Goal: Task Accomplishment & Management: Manage account settings

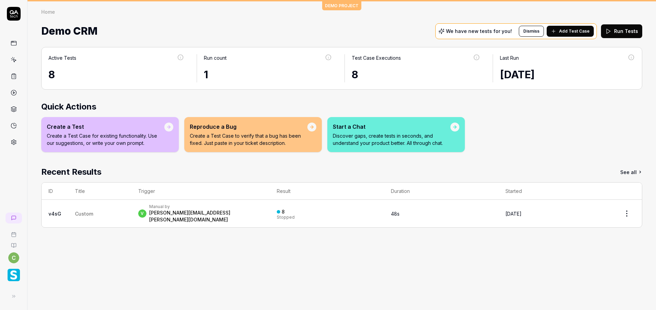
click at [13, 274] on img "button" at bounding box center [14, 275] width 12 height 12
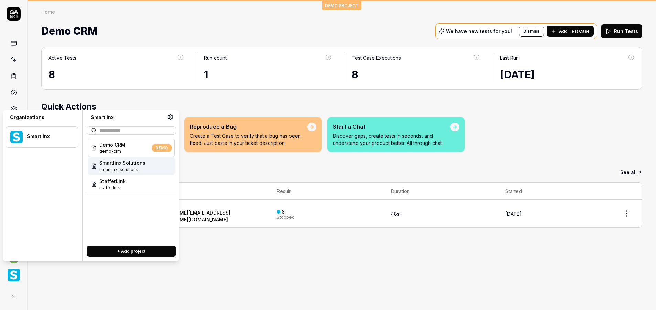
click at [127, 166] on span "Smartlinx Solutions" at bounding box center [122, 162] width 46 height 7
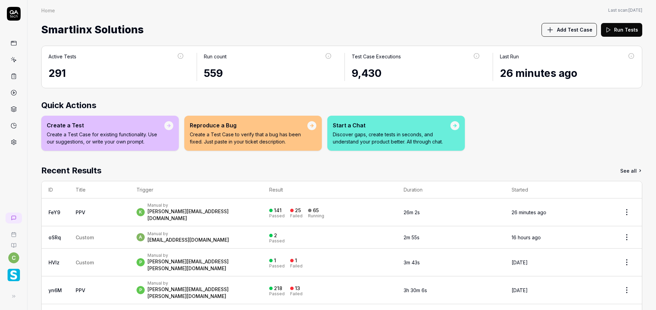
click at [79, 210] on link "PPV" at bounding box center [81, 213] width 10 height 6
click at [18, 59] on link at bounding box center [14, 60] width 12 height 12
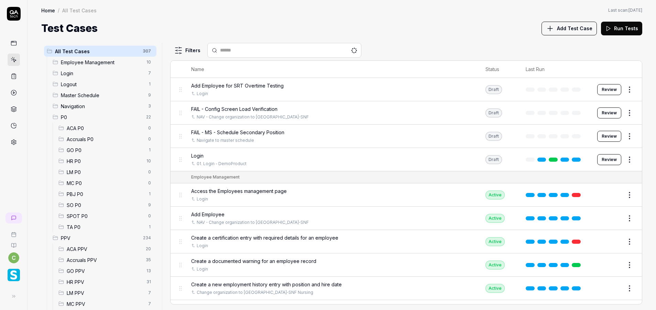
click at [86, 271] on span "GO PPV" at bounding box center [105, 271] width 76 height 7
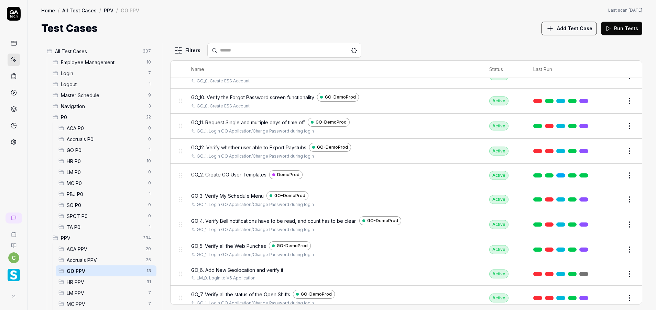
scroll to position [108, 0]
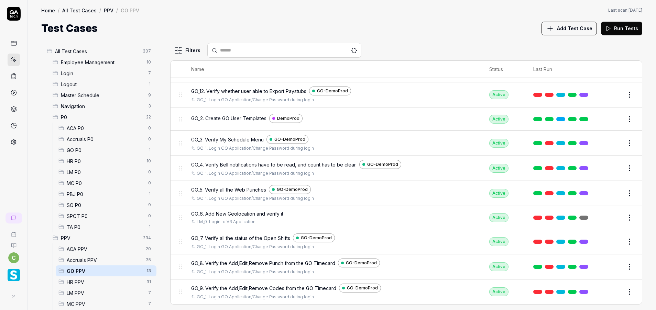
click at [90, 294] on span "LM PPV" at bounding box center [105, 293] width 77 height 7
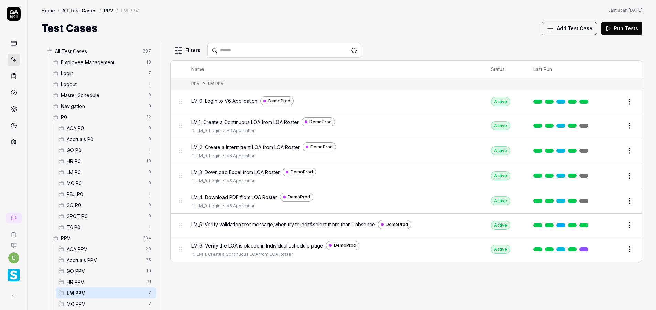
scroll to position [0, 0]
click at [87, 304] on span "MC PPV" at bounding box center [105, 304] width 77 height 7
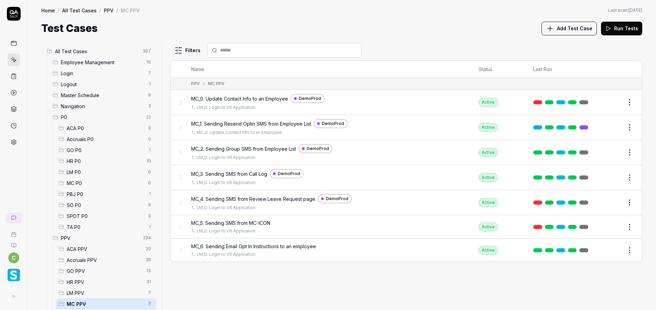
click at [89, 268] on span "GO PPV" at bounding box center [105, 271] width 76 height 7
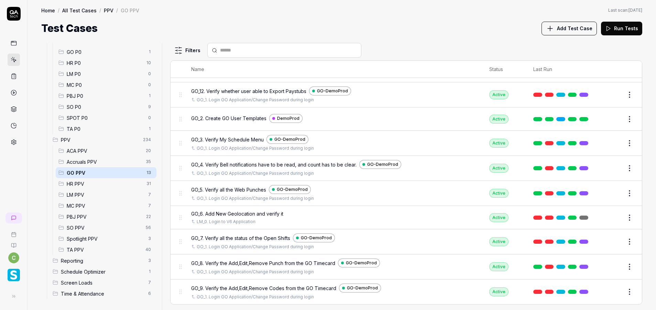
scroll to position [47, 0]
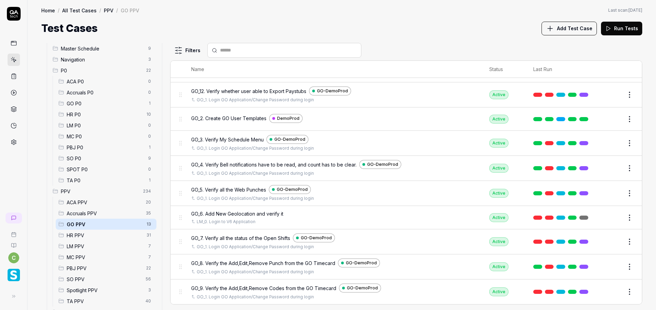
click at [96, 117] on span "HR P0" at bounding box center [105, 114] width 76 height 7
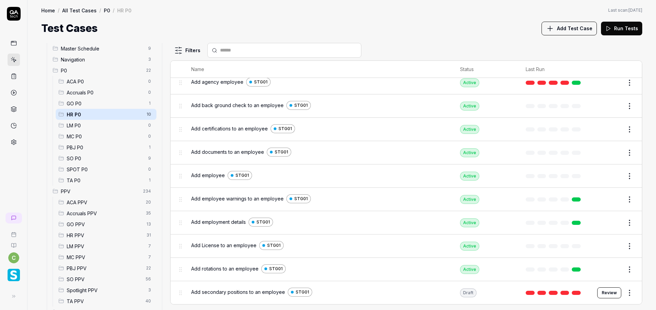
scroll to position [19, 0]
click at [100, 105] on span "GO P0" at bounding box center [105, 103] width 77 height 7
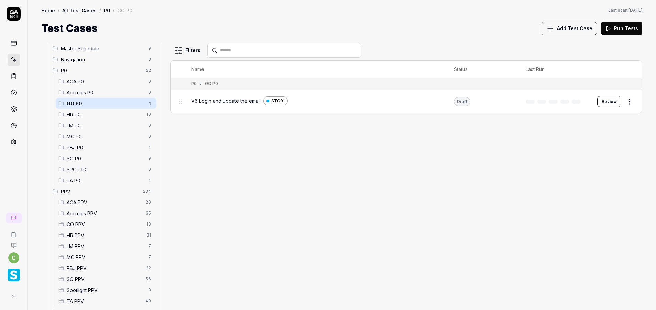
click at [84, 259] on span "MC PPV" at bounding box center [105, 257] width 77 height 7
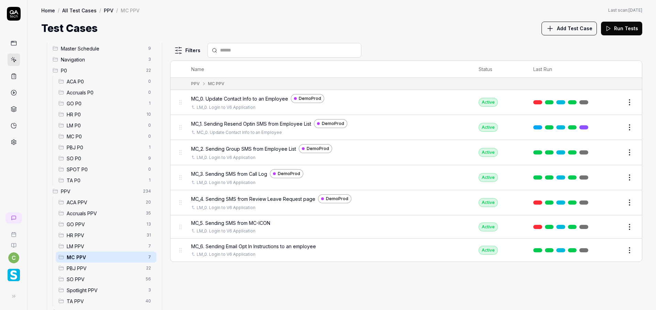
click at [120, 194] on span "PPV" at bounding box center [100, 191] width 78 height 7
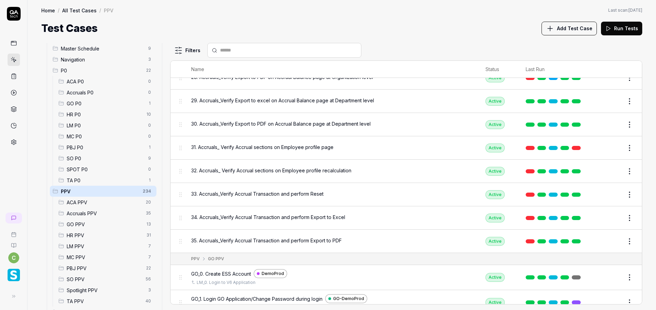
scroll to position [1495, 0]
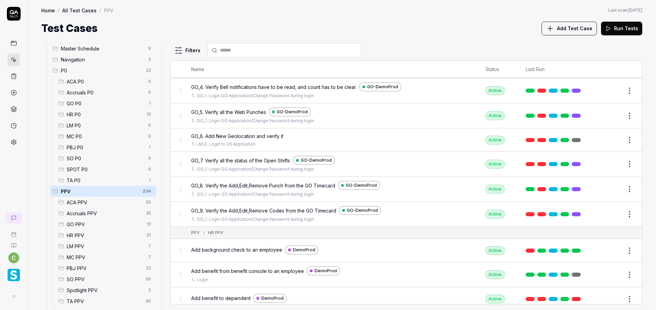
click at [87, 256] on span "MC PPV" at bounding box center [105, 257] width 77 height 7
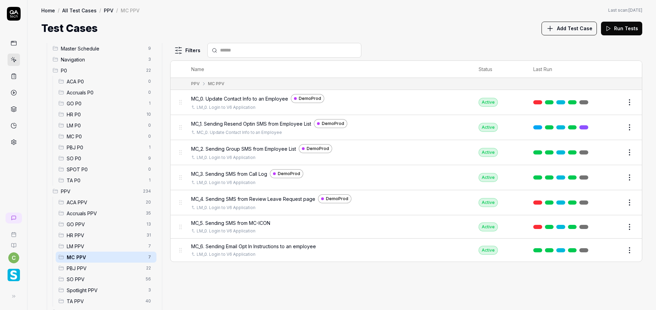
click at [86, 247] on span "LM PPV" at bounding box center [105, 246] width 77 height 7
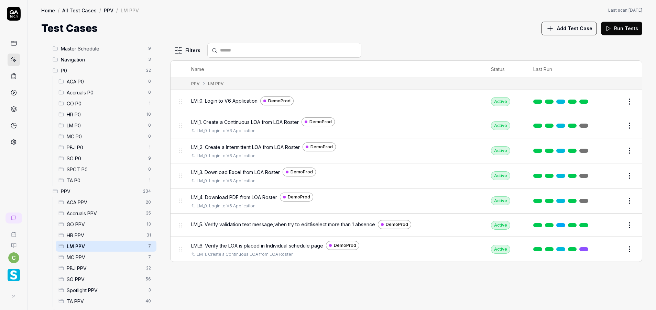
click at [618, 226] on button "Edit" at bounding box center [612, 225] width 16 height 11
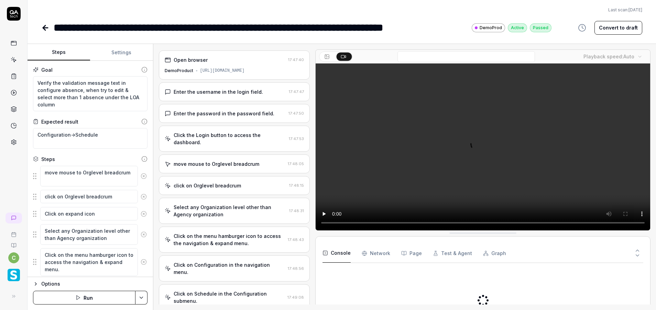
scroll to position [422, 0]
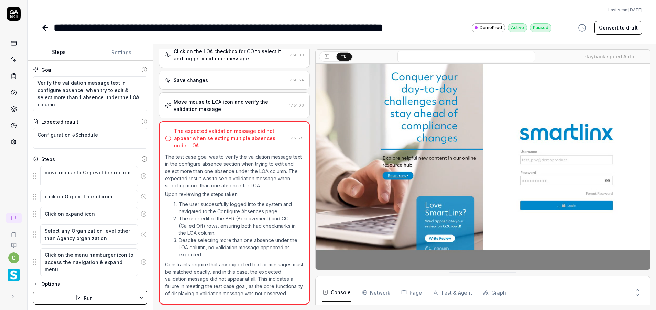
type textarea "*"
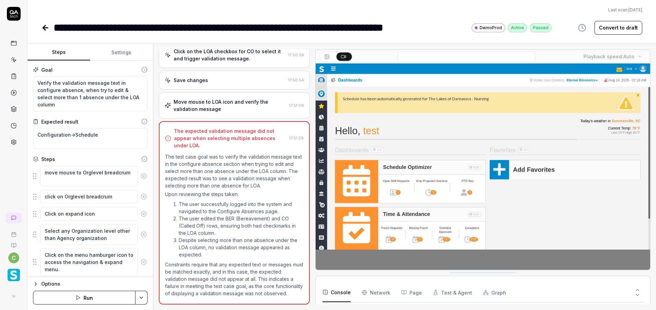
scroll to position [45, 0]
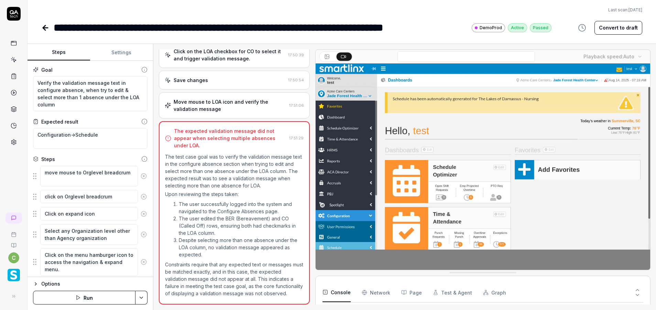
click at [368, 170] on video at bounding box center [482, 168] width 334 height 209
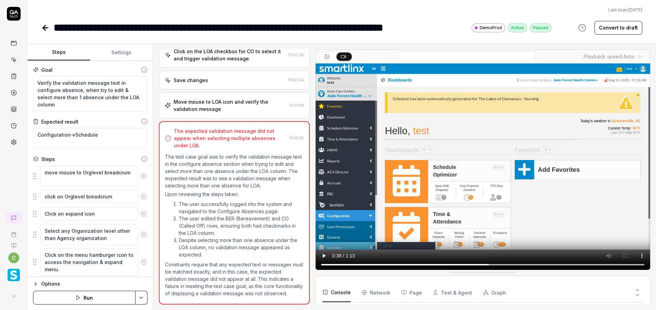
click at [265, 179] on p "The test case goal was to verify the validation message text in the configure a…" at bounding box center [234, 171] width 139 height 36
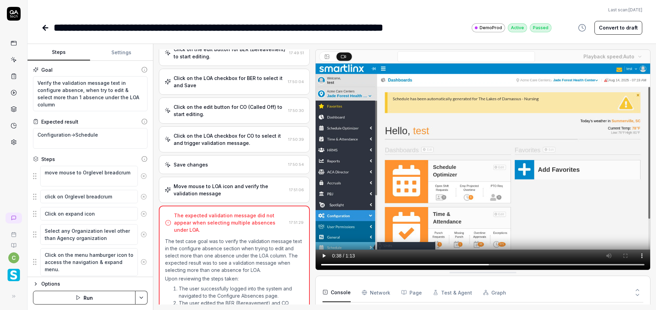
scroll to position [267, 0]
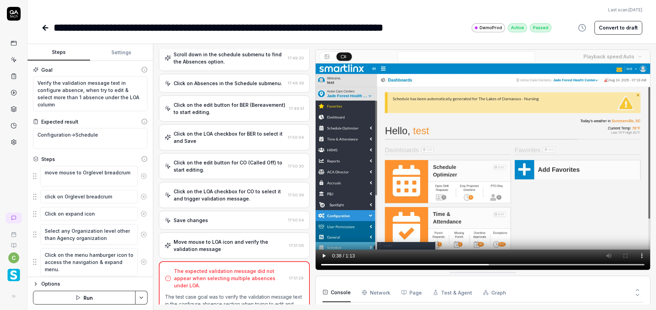
click at [235, 225] on div "Save changes 17:50:54" at bounding box center [234, 220] width 151 height 19
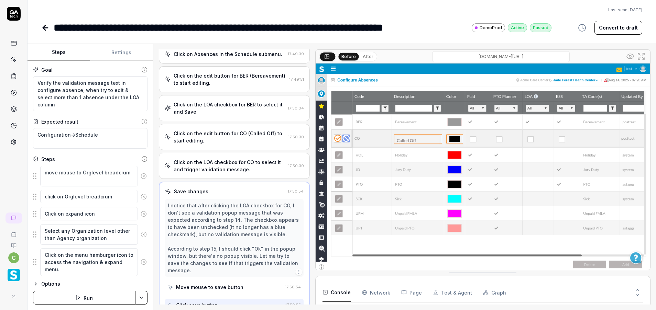
scroll to position [306, 0]
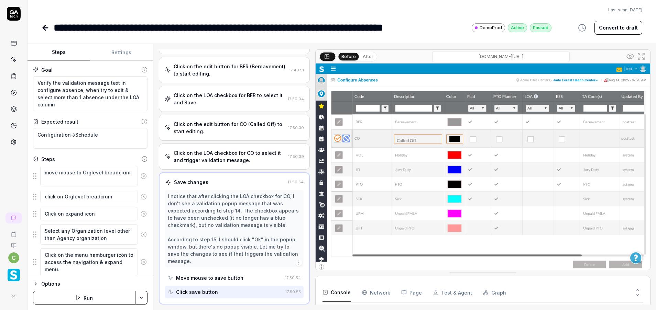
click at [223, 111] on div "Click on the LOA checkbox for BER to select it and Save 17:50:04" at bounding box center [234, 99] width 151 height 26
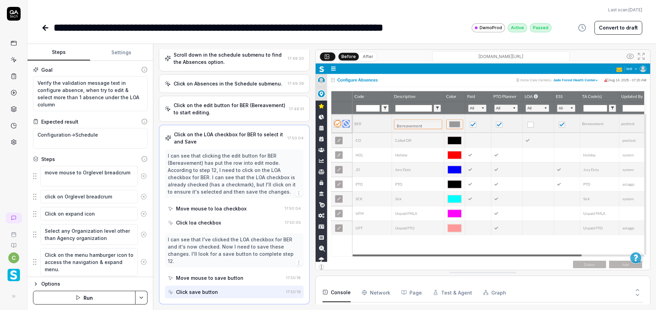
click at [227, 112] on div "Click on the edit button for BER (Bereavement) to start editing." at bounding box center [230, 109] width 113 height 14
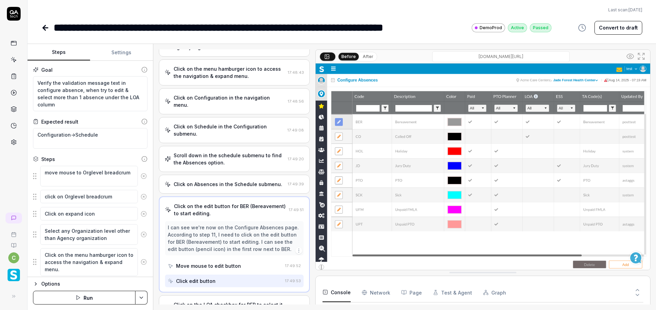
scroll to position [154, 0]
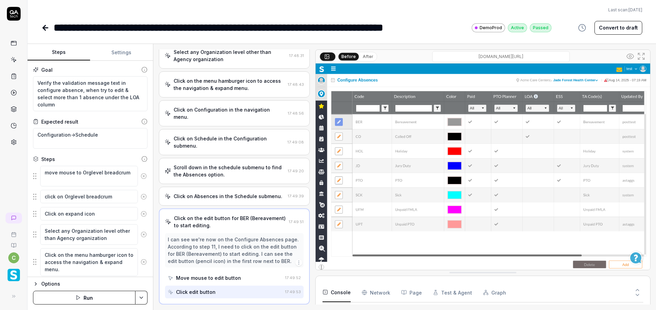
click at [233, 107] on div "Click on Configuration in the navigation menu." at bounding box center [230, 113] width 112 height 14
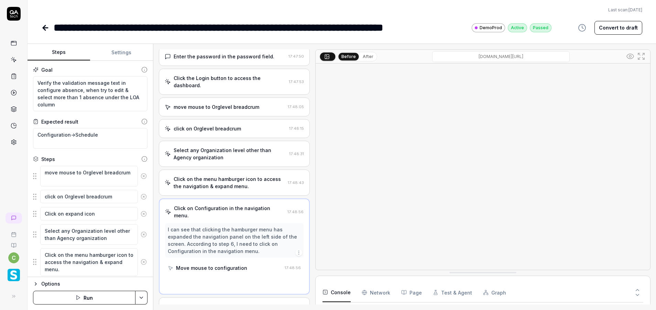
scroll to position [46, 0]
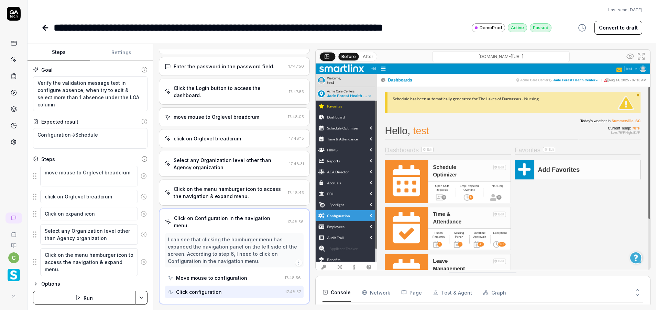
click at [233, 107] on div "Open browser 17:47:40 DemoProduct [URL][DOMAIN_NAME] Enter the username in the …" at bounding box center [234, 176] width 151 height 255
click at [257, 165] on div "Select any Organization level other than Agency organization" at bounding box center [230, 164] width 113 height 14
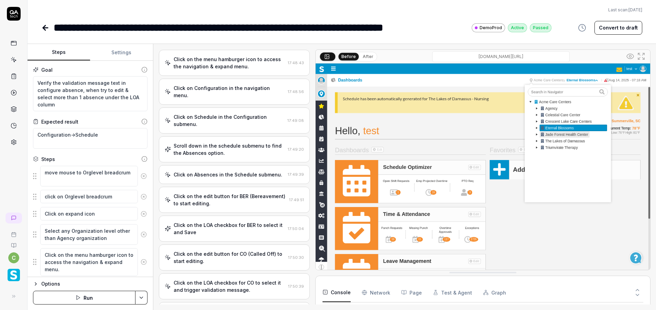
click at [240, 156] on div "Scroll down in the schedule submenu to find the Absences option." at bounding box center [230, 149] width 112 height 14
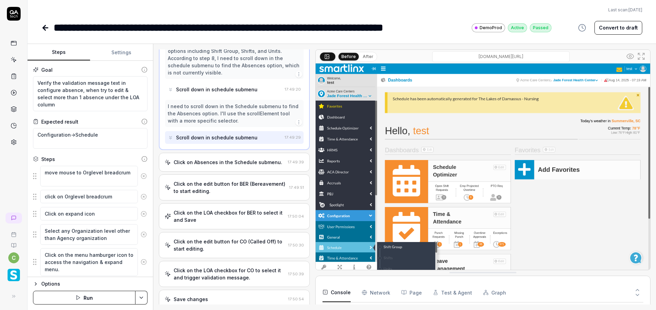
click at [246, 186] on div "Click on the edit button for BER (Bereavement) to start editing." at bounding box center [230, 187] width 113 height 14
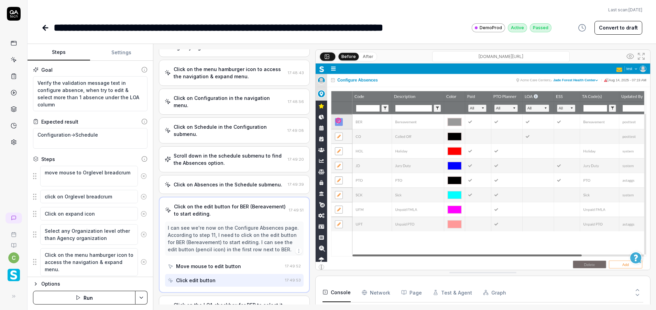
scroll to position [154, 0]
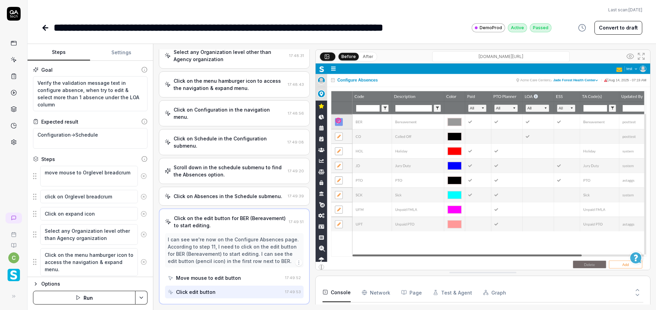
click at [260, 233] on div "I can see we're now on the Configure Absences page. According to step 11, I nee…" at bounding box center [234, 250] width 139 height 34
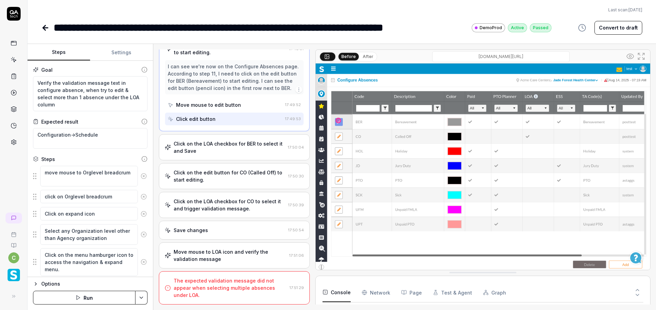
click at [249, 150] on div "Click on the LOA checkbox for BER to select it and Save" at bounding box center [230, 147] width 112 height 14
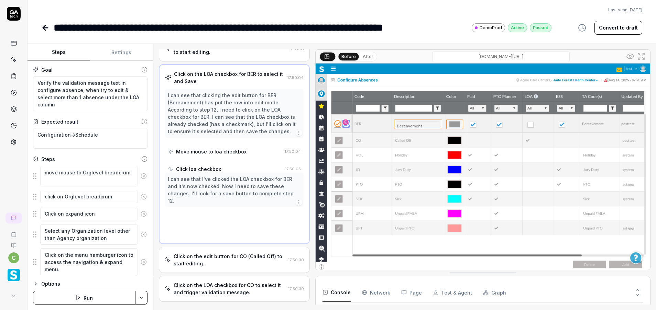
scroll to position [267, 0]
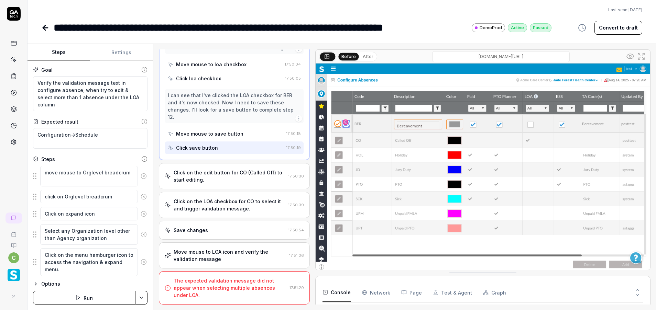
click at [247, 178] on div "Click on the edit button for CO (Called Off) to start editing." at bounding box center [230, 176] width 112 height 14
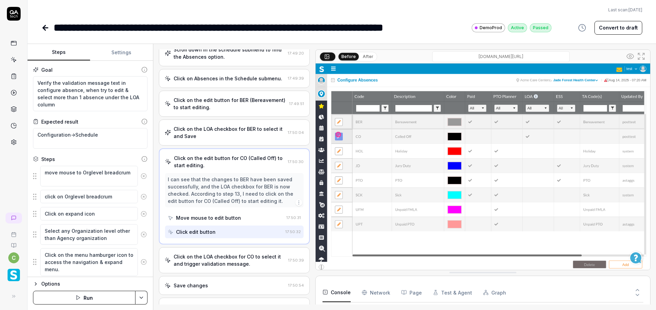
scroll to position [328, 0]
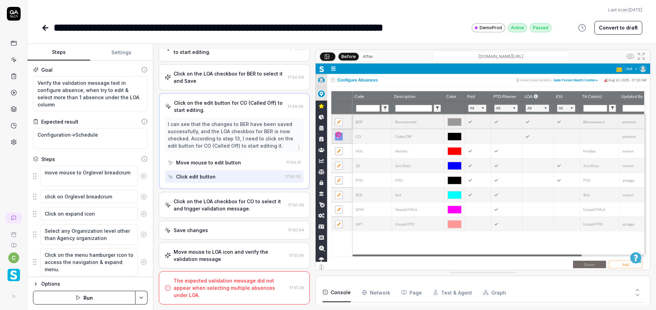
click at [243, 259] on div "Move mouse to LOA icon and verify the validation message" at bounding box center [230, 255] width 113 height 14
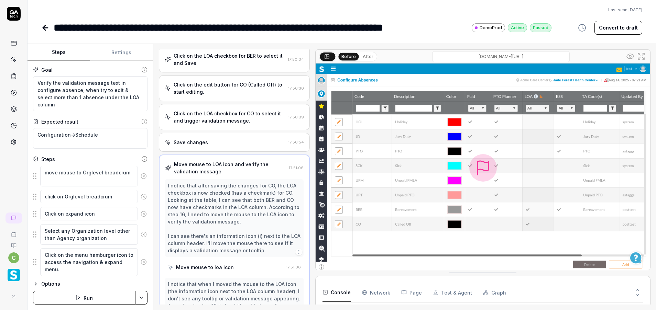
click at [245, 117] on div "Click on the LOA checkbox for CO to select it and trigger validation message." at bounding box center [230, 117] width 112 height 14
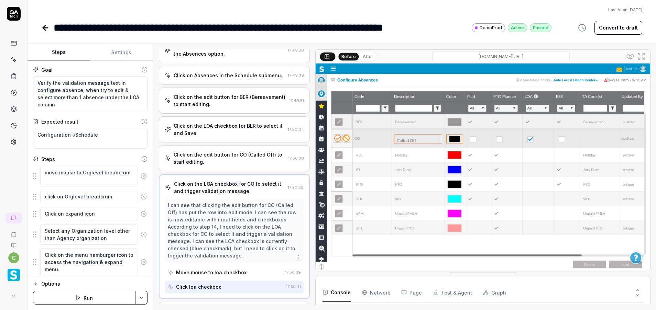
scroll to position [270, 0]
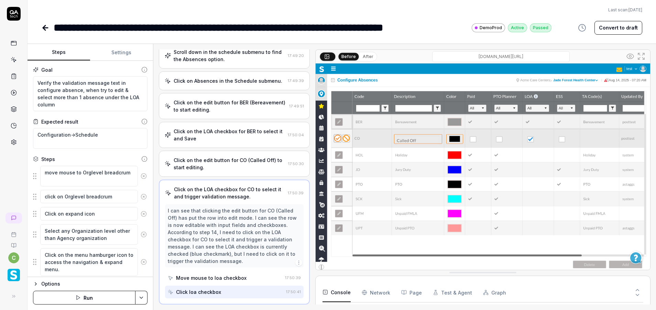
click at [254, 141] on div "Click on the LOA checkbox for BER to select it and Save" at bounding box center [230, 135] width 112 height 14
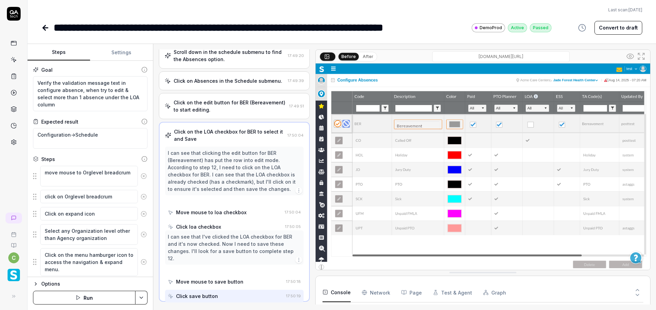
scroll to position [267, 0]
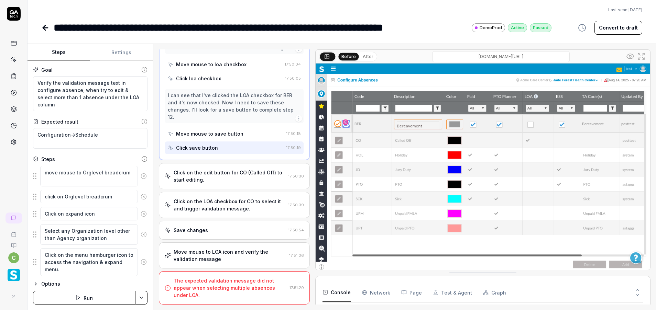
click at [254, 187] on div "Click on the edit button for CO (Called Off) to start editing. 17:50:30" at bounding box center [234, 176] width 151 height 26
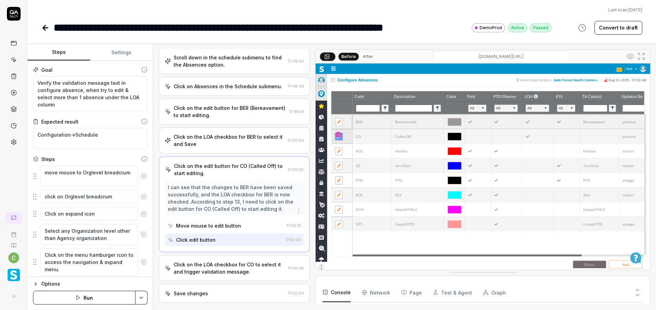
scroll to position [315, 0]
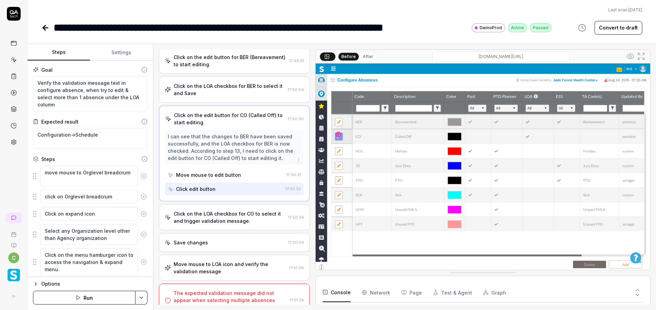
click at [259, 236] on div "Save changes 17:50:54" at bounding box center [234, 242] width 151 height 19
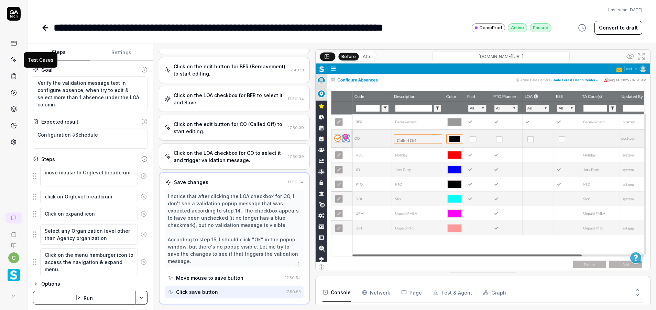
click at [16, 58] on icon at bounding box center [14, 60] width 6 height 6
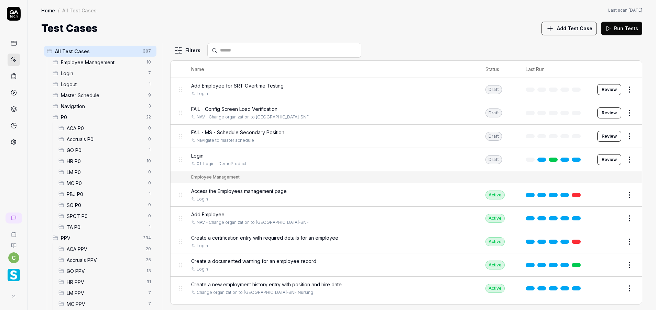
scroll to position [258, 0]
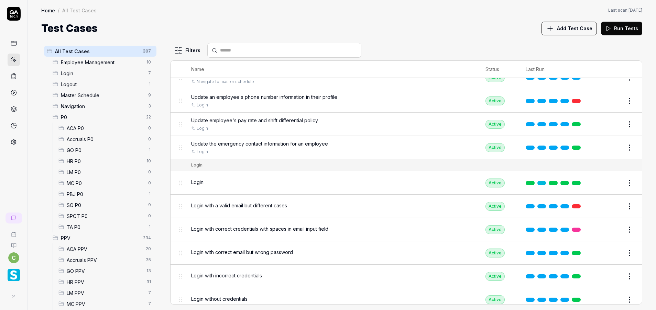
click at [77, 306] on span "MC PPV" at bounding box center [105, 304] width 77 height 7
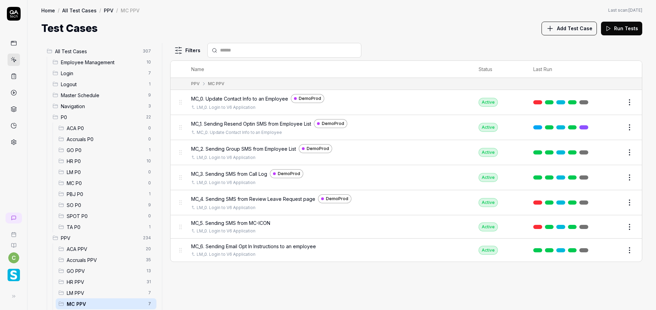
scroll to position [0, 0]
click at [89, 271] on span "GO PPV" at bounding box center [105, 271] width 76 height 7
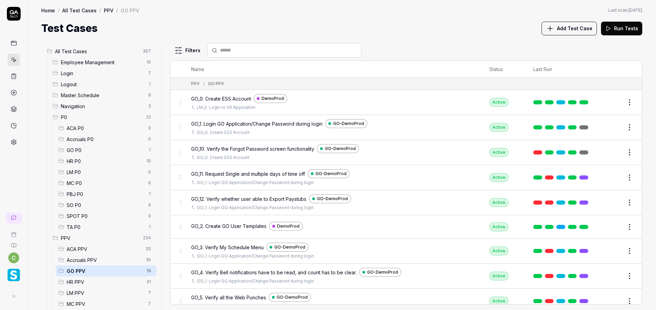
click at [76, 283] on span "HR PPV" at bounding box center [105, 282] width 76 height 7
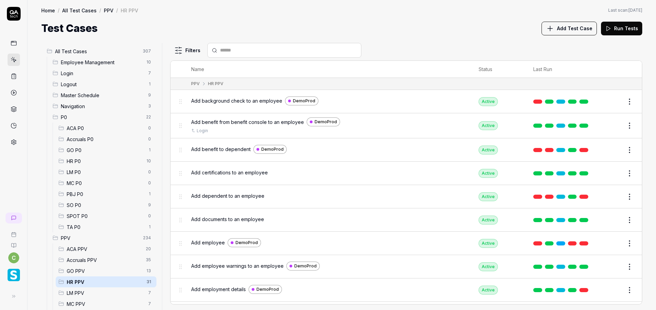
click at [84, 290] on span "LM PPV" at bounding box center [105, 293] width 77 height 7
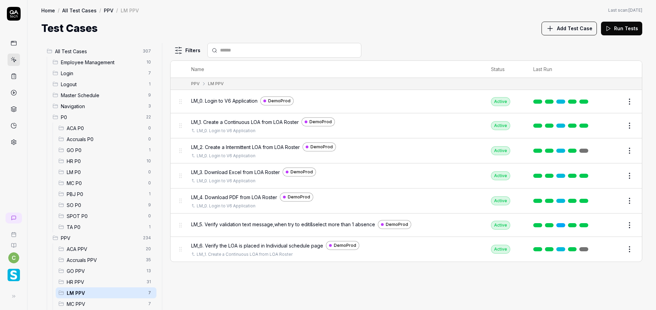
click at [91, 301] on span "MC PPV" at bounding box center [105, 304] width 77 height 7
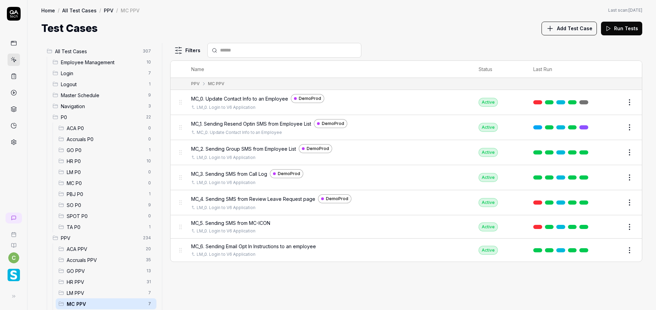
click at [94, 273] on span "GO PPV" at bounding box center [105, 271] width 76 height 7
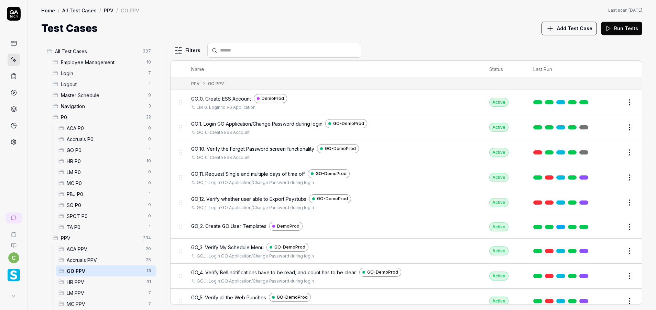
click at [607, 130] on button "Edit" at bounding box center [612, 127] width 16 height 11
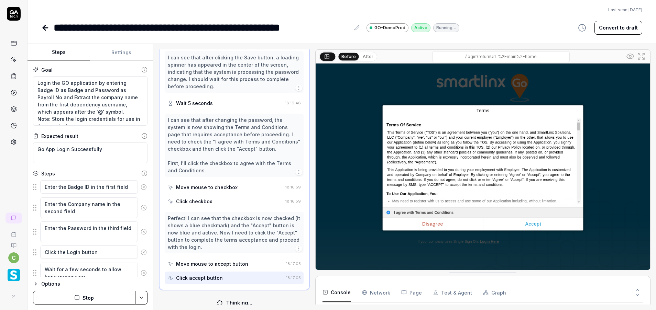
scroll to position [157, 0]
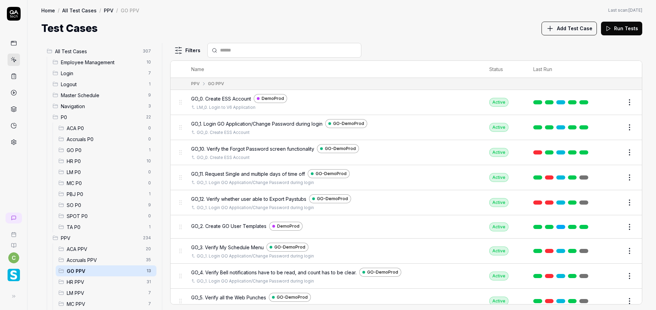
click at [604, 252] on button "Edit" at bounding box center [612, 251] width 16 height 11
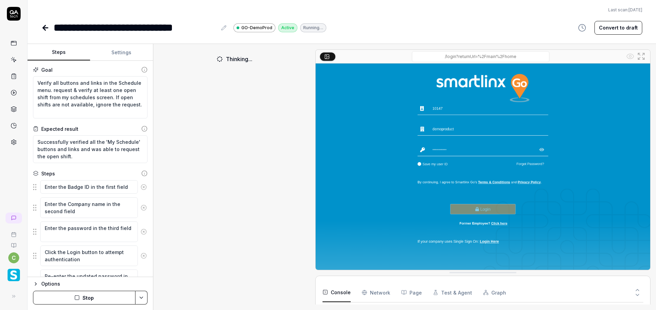
scroll to position [37, 0]
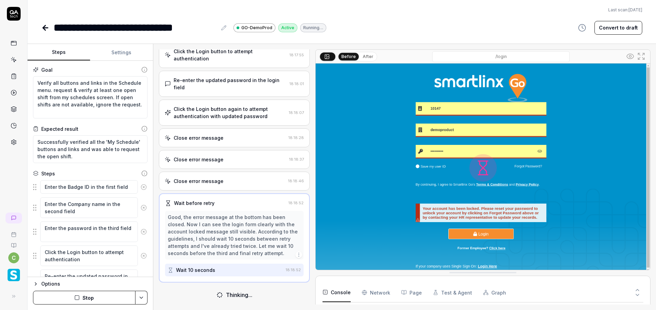
scroll to position [29, 0]
click at [41, 27] on div "**********" at bounding box center [341, 17] width 628 height 35
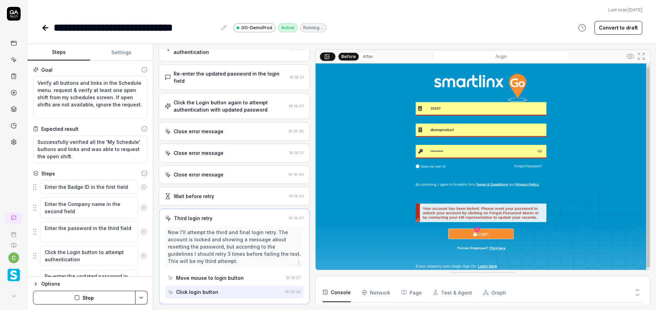
scroll to position [93, 0]
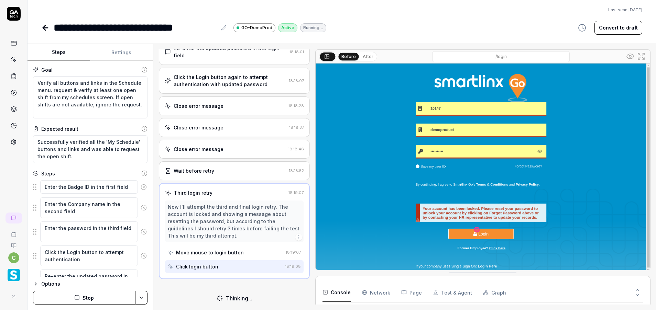
click at [44, 28] on icon at bounding box center [45, 28] width 5 height 0
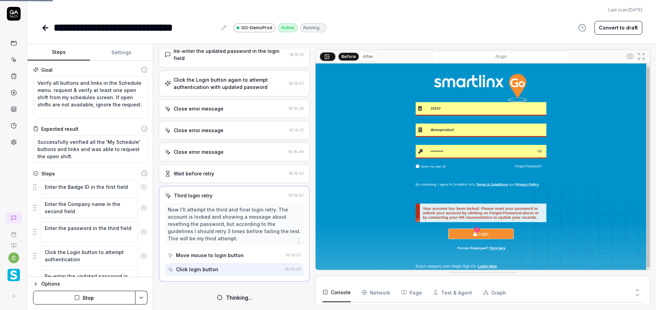
scroll to position [58, 0]
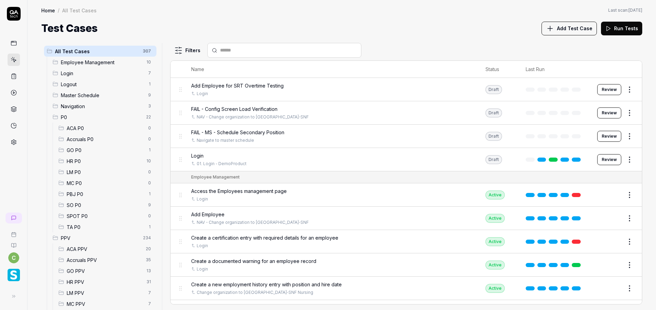
click at [92, 269] on span "GO PPV" at bounding box center [105, 271] width 76 height 7
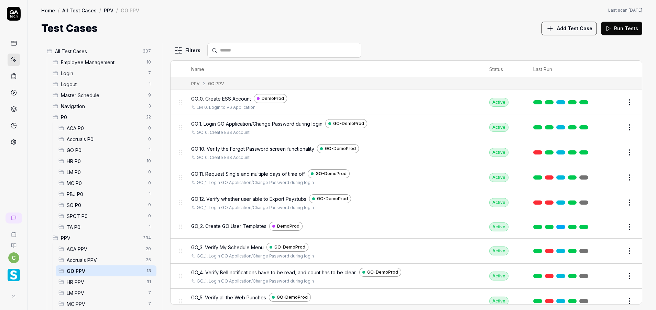
scroll to position [108, 0]
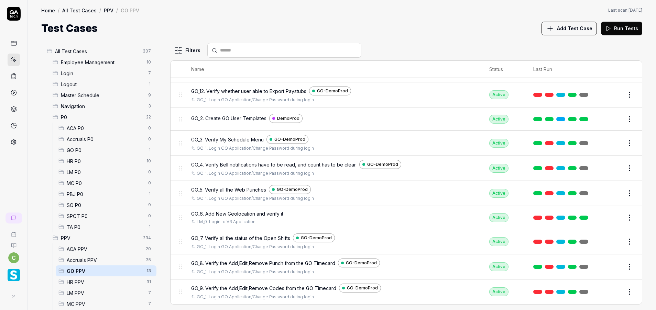
click at [612, 218] on button "Edit" at bounding box center [612, 217] width 16 height 11
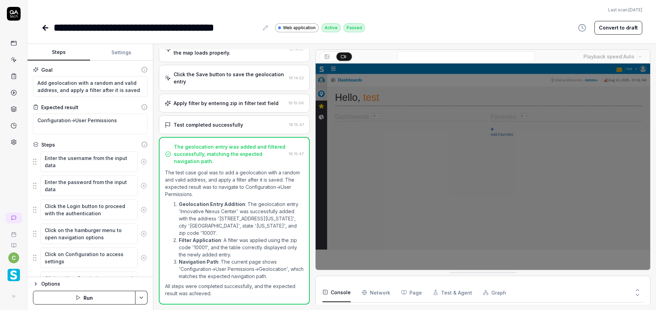
scroll to position [51, 0]
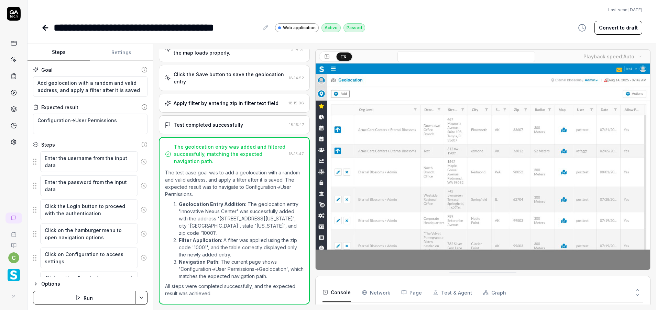
click at [44, 29] on icon at bounding box center [44, 27] width 2 height 5
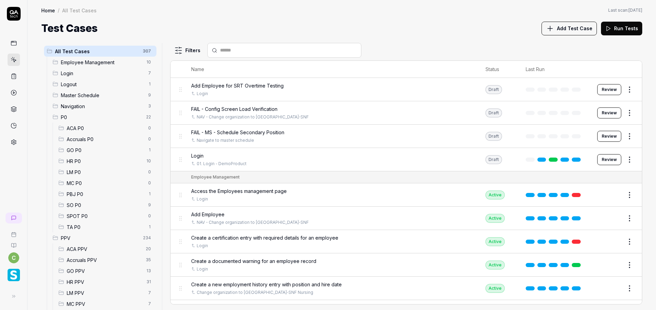
click at [79, 273] on span "GO PPV" at bounding box center [105, 271] width 76 height 7
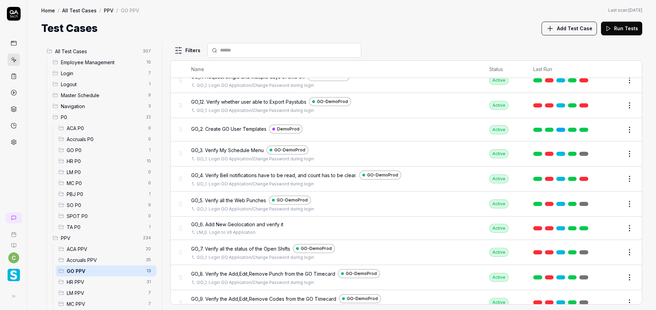
scroll to position [108, 0]
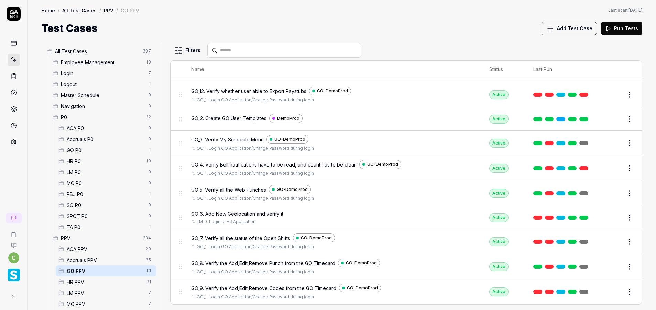
click at [604, 217] on button "Edit" at bounding box center [612, 217] width 16 height 11
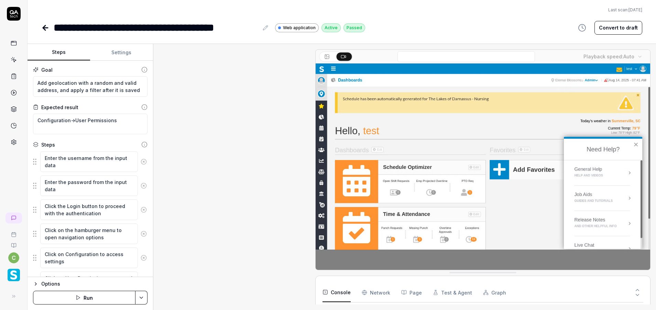
scroll to position [356, 0]
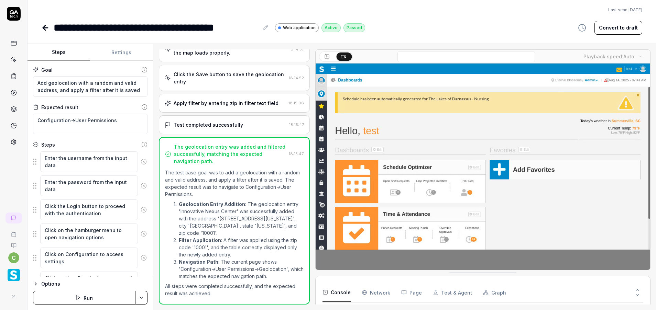
type textarea "*"
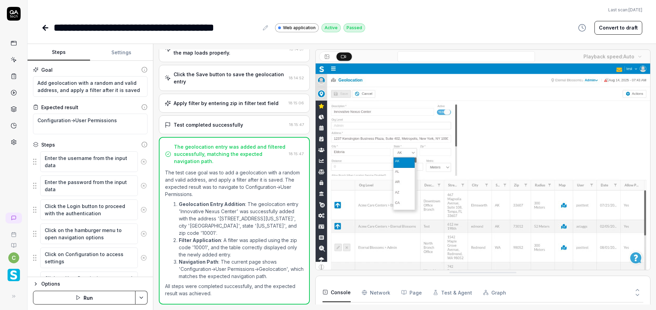
click at [46, 28] on icon at bounding box center [45, 28] width 5 height 0
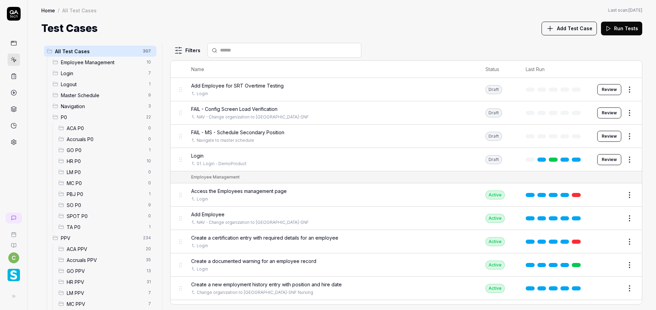
click at [79, 268] on span "GO PPV" at bounding box center [105, 271] width 76 height 7
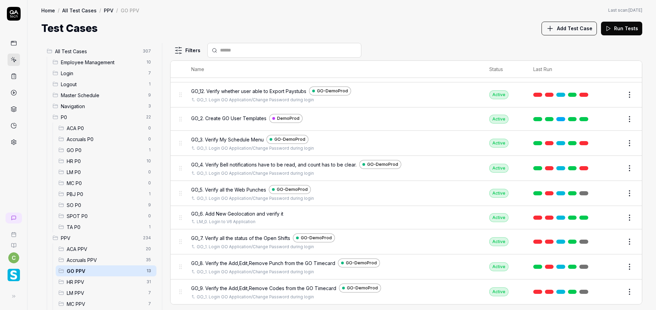
scroll to position [5, 0]
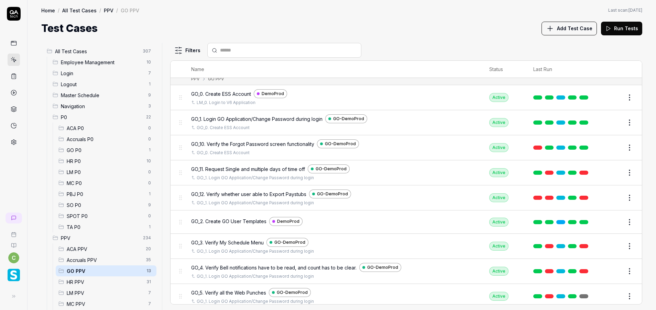
click at [608, 170] on button "Edit" at bounding box center [612, 172] width 16 height 11
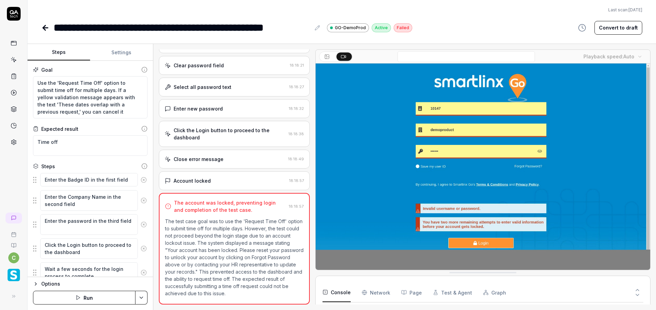
type textarea "*"
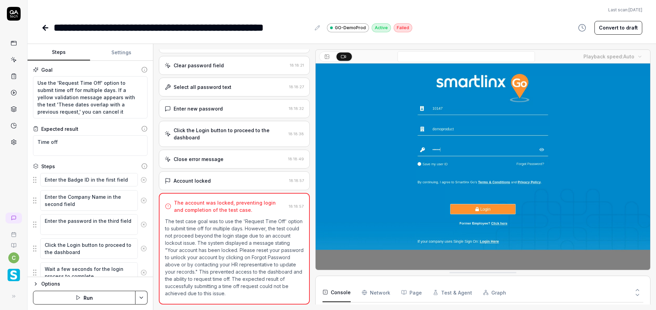
click at [637, 289] on icon at bounding box center [637, 290] width 6 height 6
